Goal: Book appointment/travel/reservation

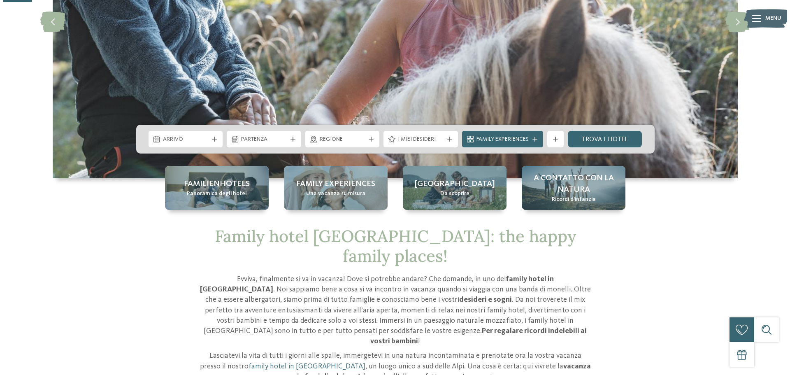
scroll to position [247, 0]
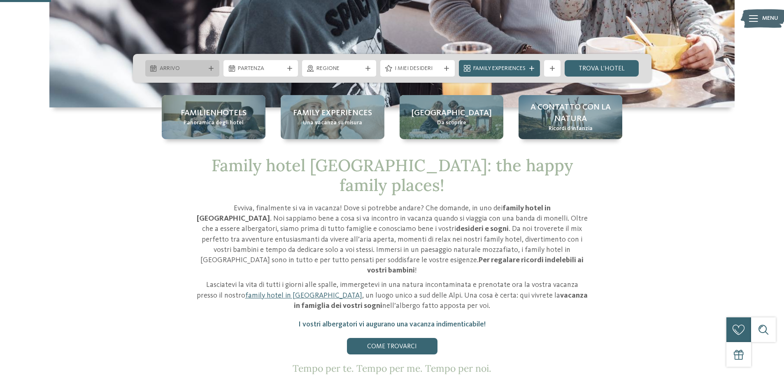
click at [209, 65] on div "Arrivo" at bounding box center [182, 68] width 74 height 16
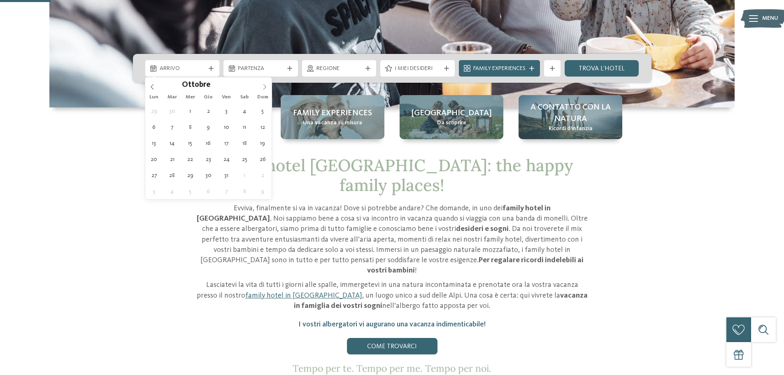
click at [260, 86] on span at bounding box center [265, 84] width 14 height 14
type input "****"
click at [260, 86] on span at bounding box center [265, 84] width 14 height 14
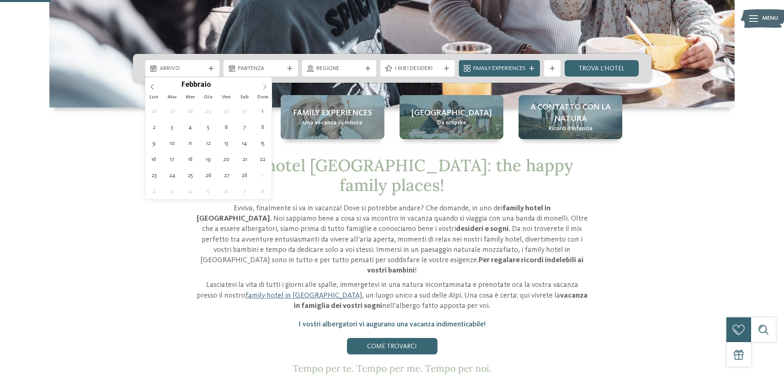
click at [260, 86] on span at bounding box center [265, 84] width 14 height 14
click at [264, 86] on icon at bounding box center [265, 87] width 6 height 6
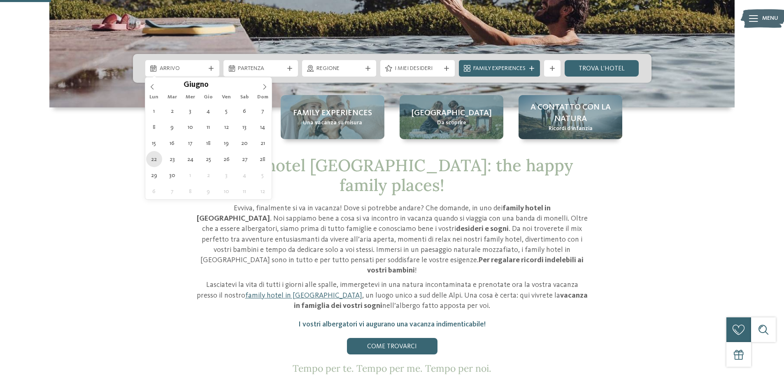
type div "22.06.2026"
type input "****"
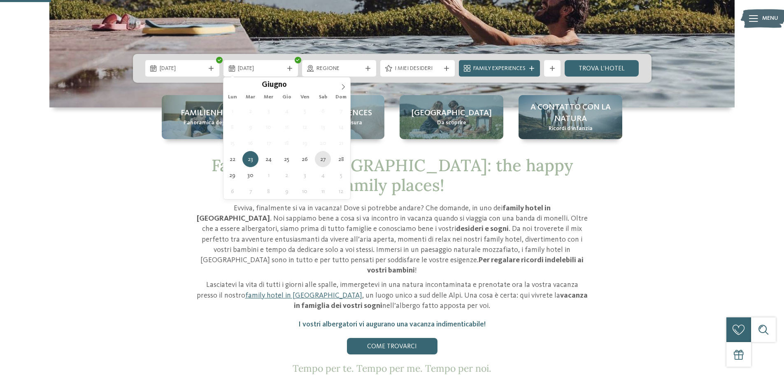
type div "27.06.2026"
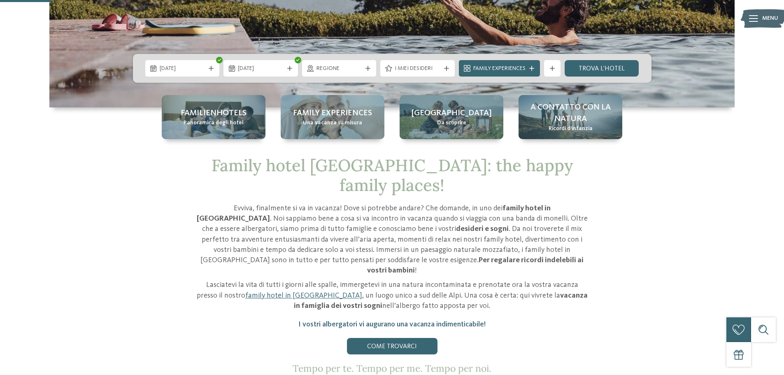
click at [365, 64] on div "Regione" at bounding box center [339, 68] width 74 height 16
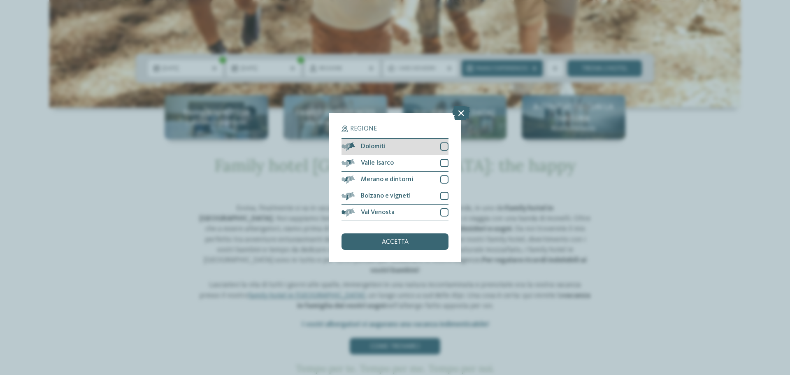
click at [442, 148] on div at bounding box center [444, 146] width 8 height 8
click at [442, 166] on div at bounding box center [444, 163] width 8 height 8
click at [418, 235] on div "accetta" at bounding box center [395, 241] width 107 height 16
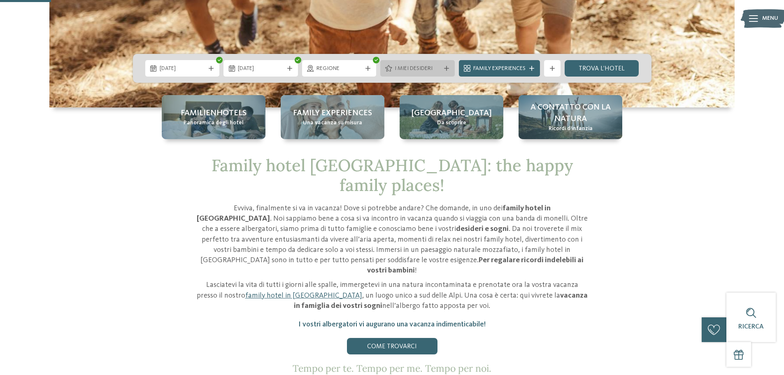
click at [448, 63] on div "I miei desideri" at bounding box center [417, 68] width 74 height 16
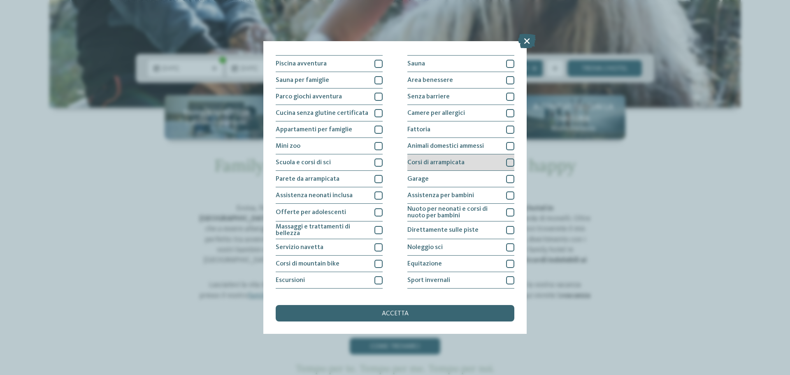
scroll to position [58, 0]
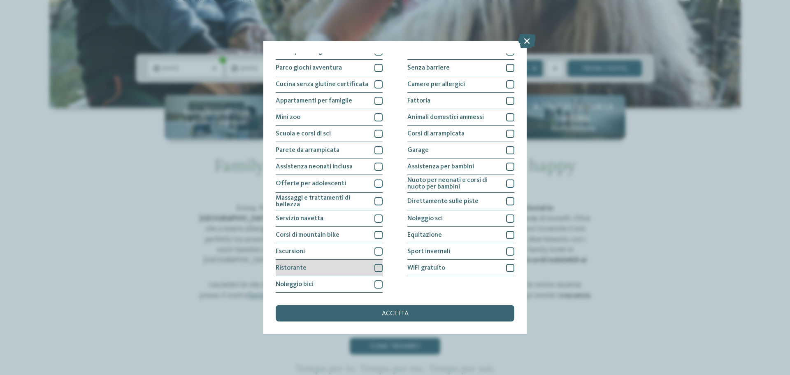
click at [379, 267] on div at bounding box center [378, 268] width 8 height 8
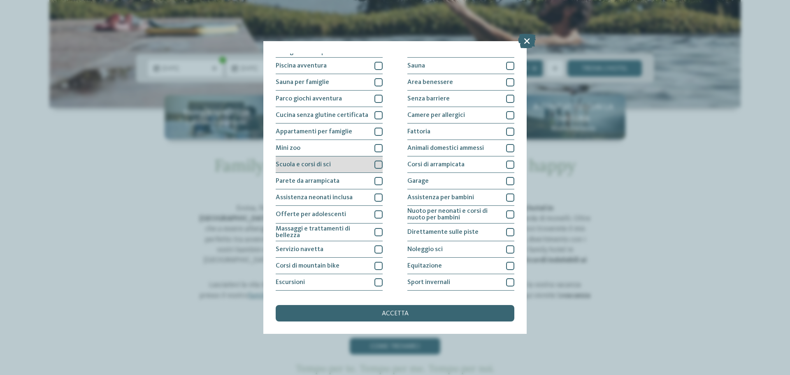
scroll to position [41, 0]
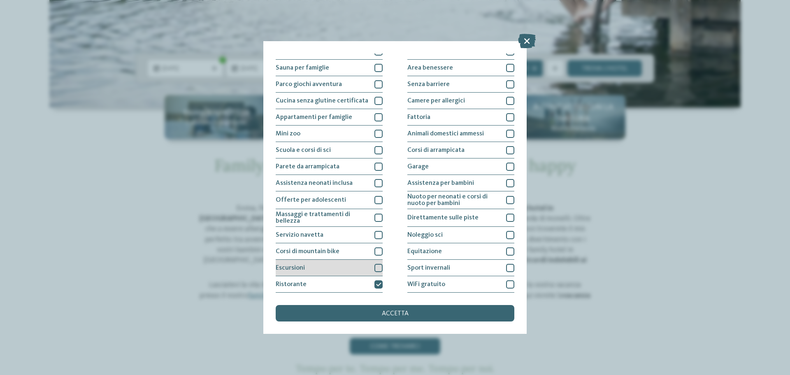
click at [371, 272] on div "Escursioni" at bounding box center [329, 268] width 107 height 16
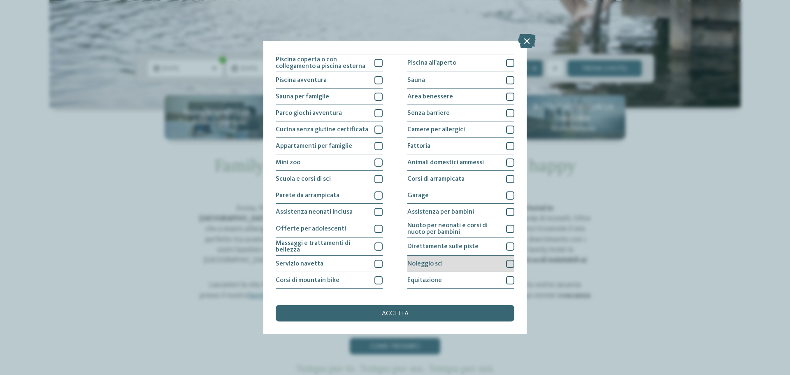
scroll to position [0, 0]
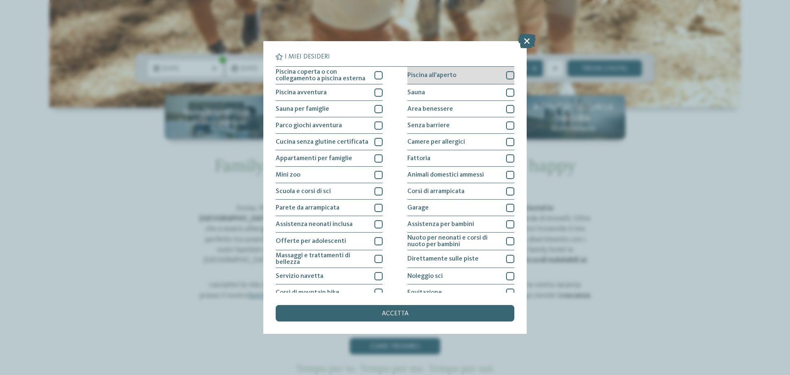
click at [508, 76] on div at bounding box center [510, 75] width 8 height 8
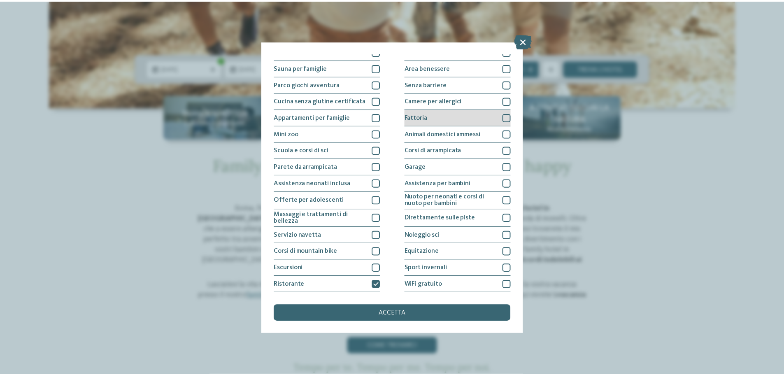
scroll to position [58, 0]
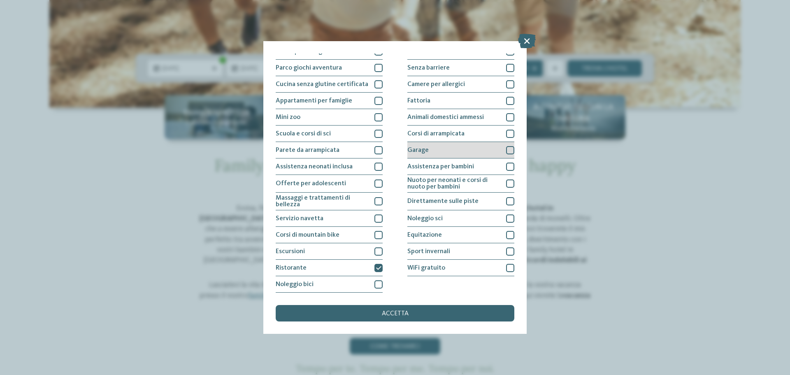
click at [505, 144] on div "Garage" at bounding box center [460, 150] width 107 height 16
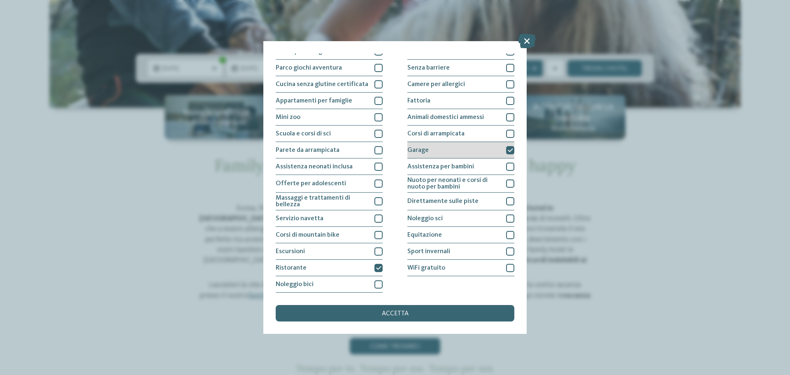
click at [505, 144] on div "Garage" at bounding box center [460, 150] width 107 height 16
click at [506, 166] on div at bounding box center [510, 167] width 8 height 8
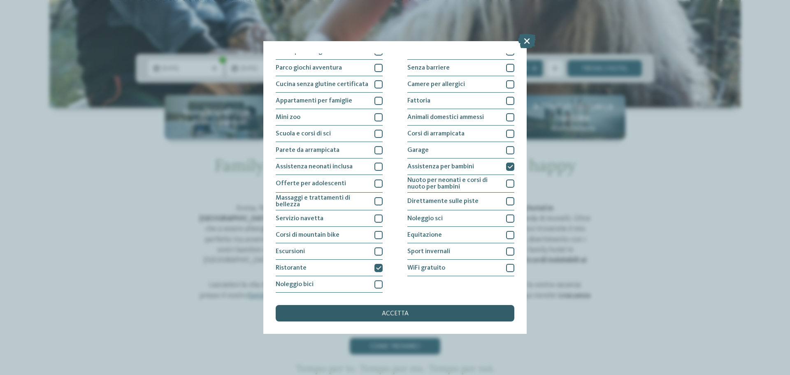
click at [464, 308] on div "accetta" at bounding box center [395, 313] width 239 height 16
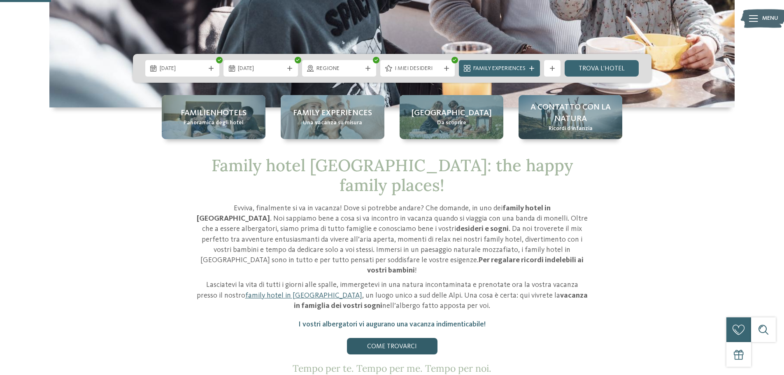
click at [409, 338] on link "Come trovarci" at bounding box center [392, 346] width 91 height 16
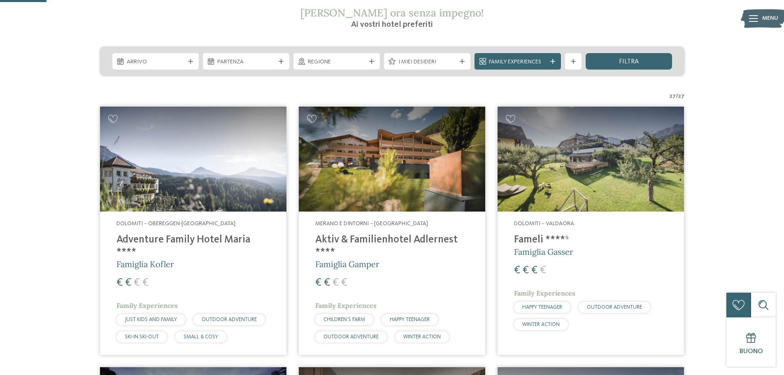
click at [373, 237] on h4 "Aktiv & Familienhotel Adlernest ****" at bounding box center [391, 246] width 153 height 25
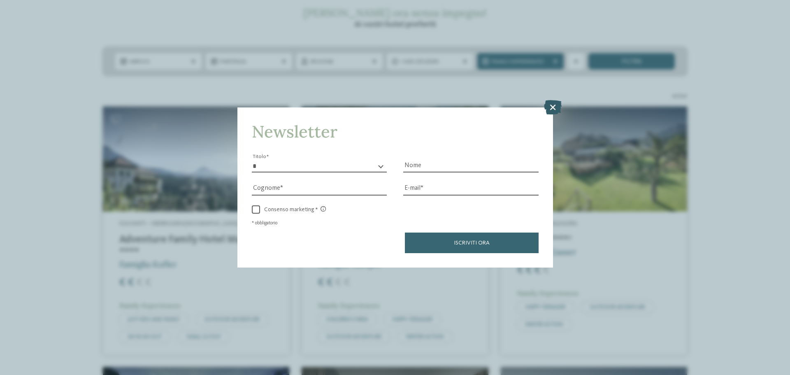
click at [556, 103] on icon at bounding box center [553, 107] width 18 height 14
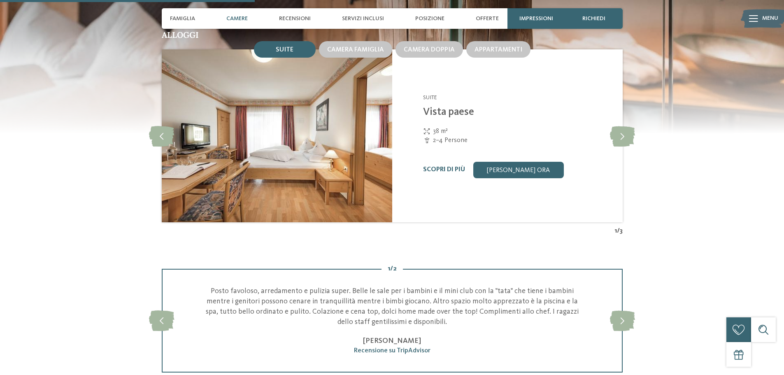
scroll to position [823, 0]
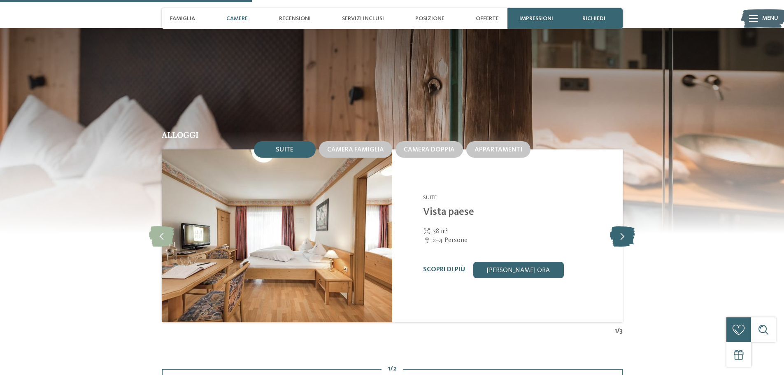
click at [620, 234] on icon at bounding box center [622, 236] width 25 height 21
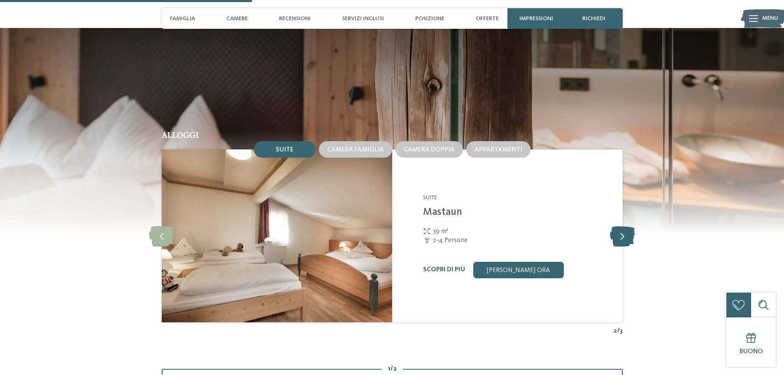
click at [620, 234] on icon at bounding box center [622, 236] width 25 height 21
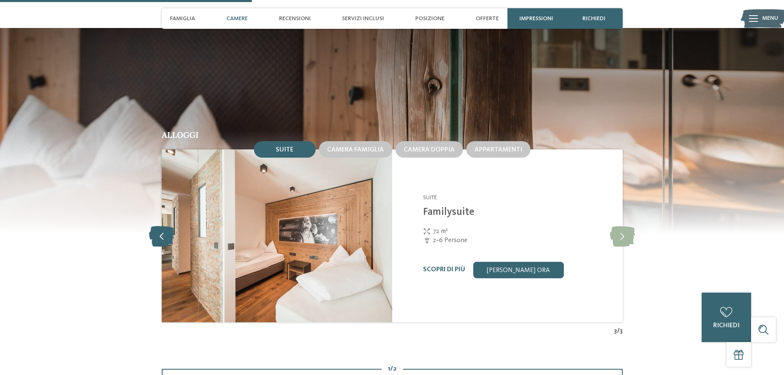
click at [165, 227] on icon at bounding box center [161, 236] width 25 height 21
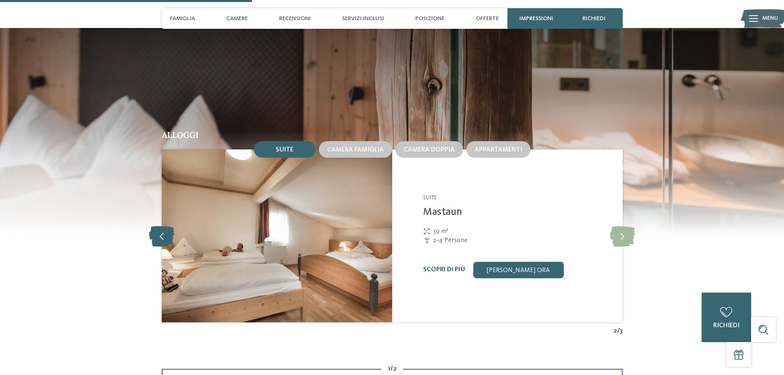
click at [165, 228] on icon at bounding box center [161, 236] width 25 height 21
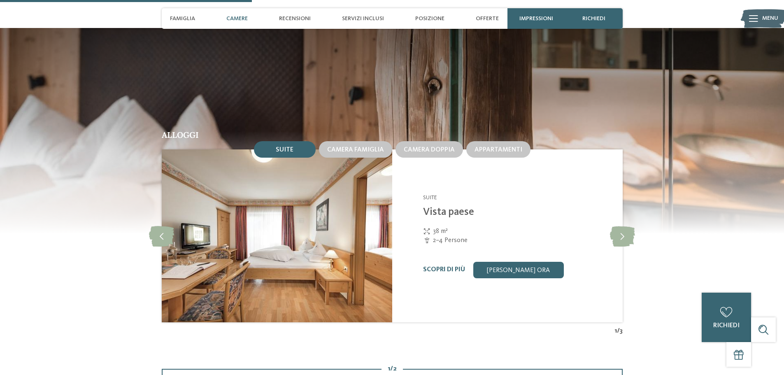
click at [286, 228] on img at bounding box center [277, 235] width 230 height 173
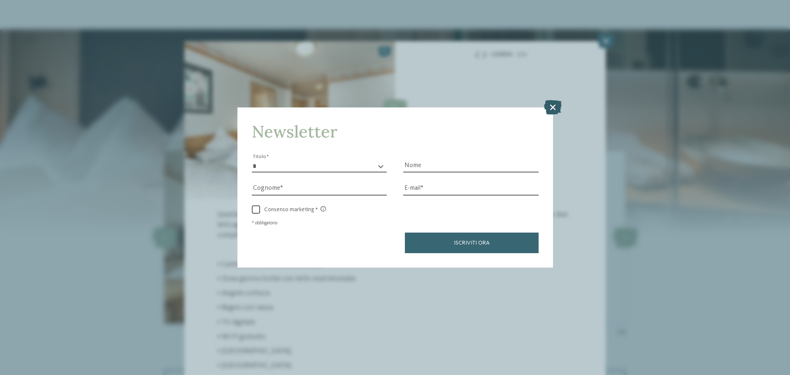
click at [558, 100] on icon at bounding box center [553, 107] width 18 height 14
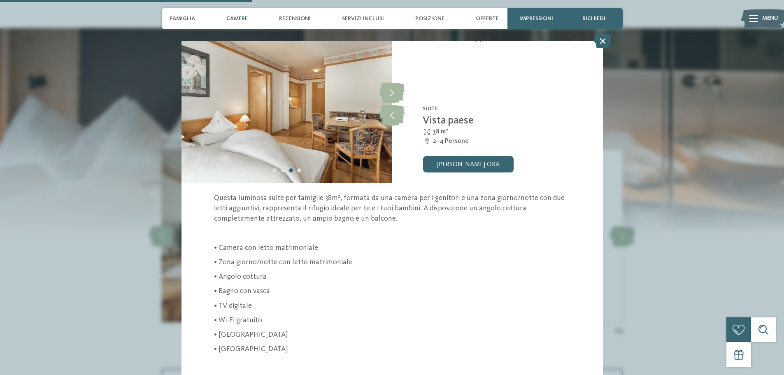
scroll to position [26, 0]
